Goal: Navigation & Orientation: Find specific page/section

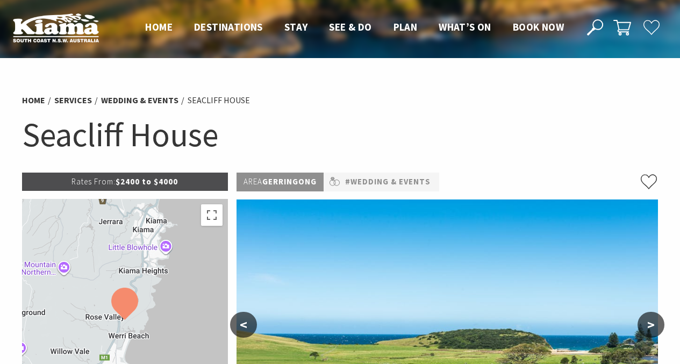
click at [77, 31] on img at bounding box center [56, 28] width 86 height 30
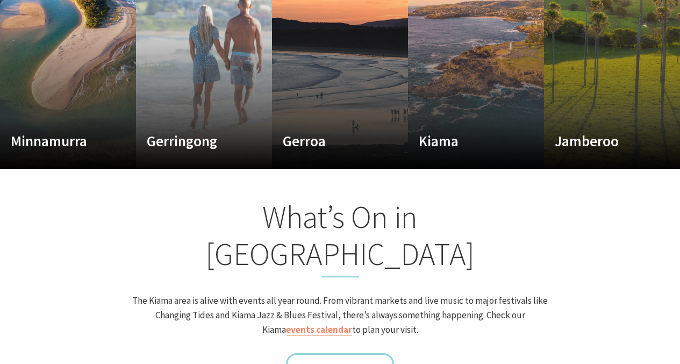
scroll to position [601, 0]
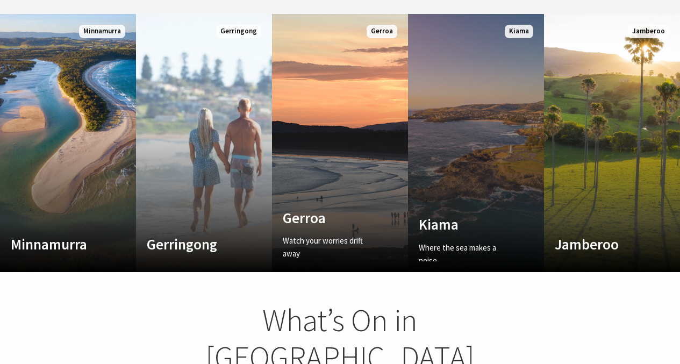
click at [497, 132] on link "Custom Image Used Kiama Where the sea makes a noise Read More Kiama" at bounding box center [476, 143] width 136 height 258
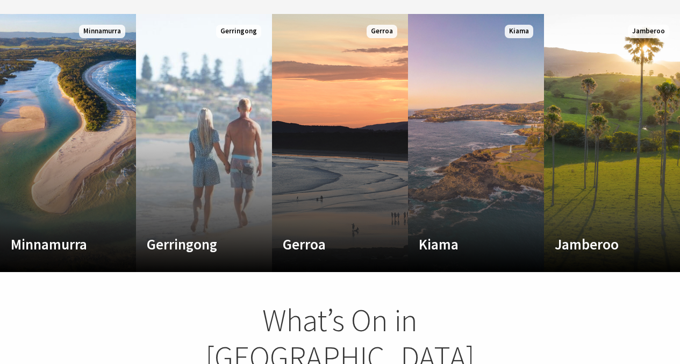
scroll to position [184, 688]
